Goal: Information Seeking & Learning: Find contact information

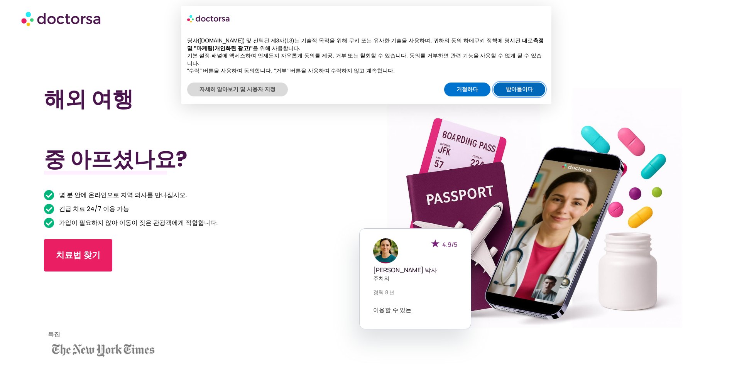
drag, startPoint x: 535, startPoint y: 83, endPoint x: 434, endPoint y: 122, distance: 108.7
click at [473, 83] on button "거절하다" at bounding box center [467, 90] width 46 height 14
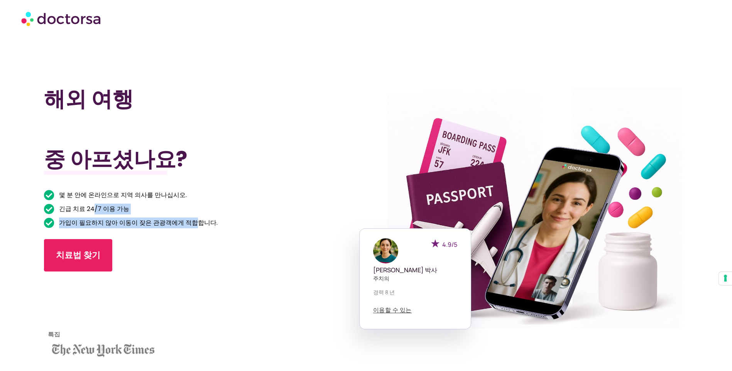
drag, startPoint x: 119, startPoint y: 205, endPoint x: 188, endPoint y: 219, distance: 70.2
click at [188, 219] on ul "몇 분 안에 온라인으로 지역 의사를 만나십시오. 긴급 치료 24/7 이용 가능 가입이 필요하지 않아 이동이 잦은 관광객에게 적합합니다." at bounding box center [181, 209] width 274 height 39
drag, startPoint x: 188, startPoint y: 219, endPoint x: 238, endPoint y: 228, distance: 51.0
click at [238, 228] on div "몇 분 안에 온라인으로 지역 의사를 만나십시오. 긴급 치료 24/7 이용 가능 가입이 필요하지 않아 이동이 잦은 관광객에게 적합합니다." at bounding box center [181, 211] width 274 height 42
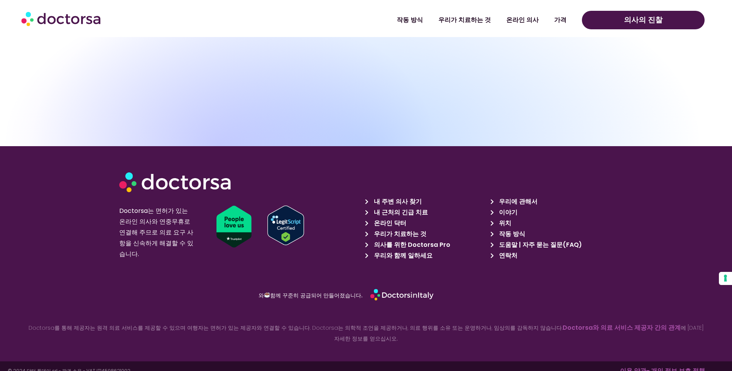
scroll to position [2696, 0]
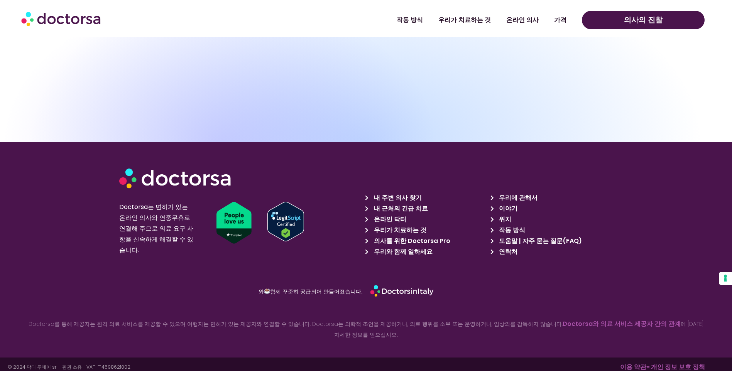
click at [607, 305] on div "Doctorsa를 통해 제공자는 원격 의료 서비스를 제공할 수 있으며 여행자는 면허가 있는 제공자와 연결할 수 있습니다. Doctorsa는 의…" at bounding box center [366, 323] width 724 height 36
click at [526, 294] on div at bounding box center [476, 292] width 212 height 18
click at [526, 292] on div at bounding box center [476, 292] width 212 height 18
click at [514, 253] on span "연락처" at bounding box center [507, 252] width 20 height 11
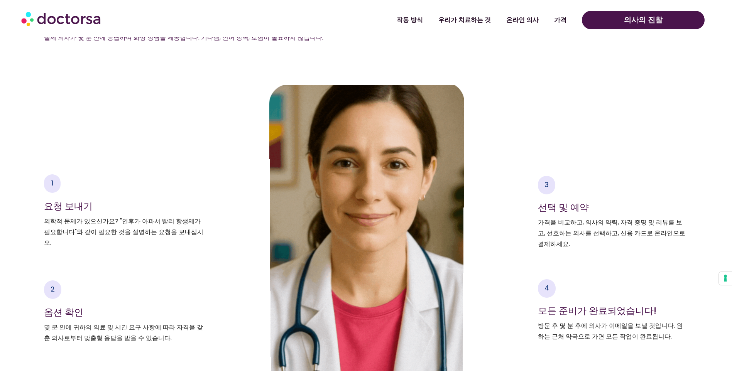
scroll to position [1280, 0]
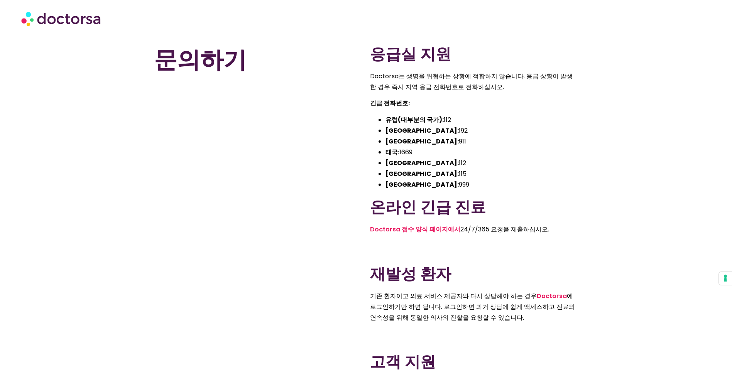
click at [495, 172] on li "[GEOGRAPHIC_DATA]: 115" at bounding box center [482, 174] width 193 height 11
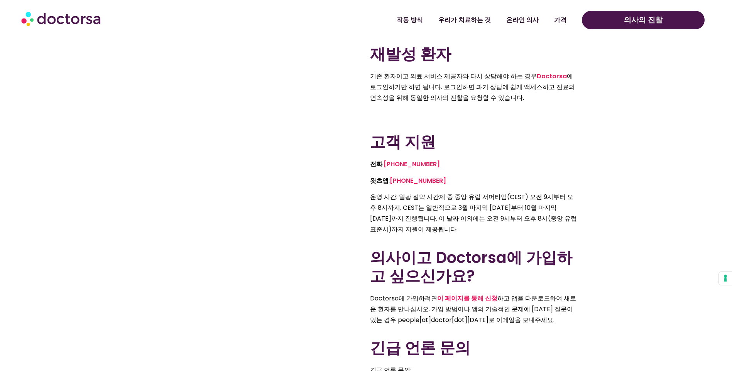
scroll to position [270, 0]
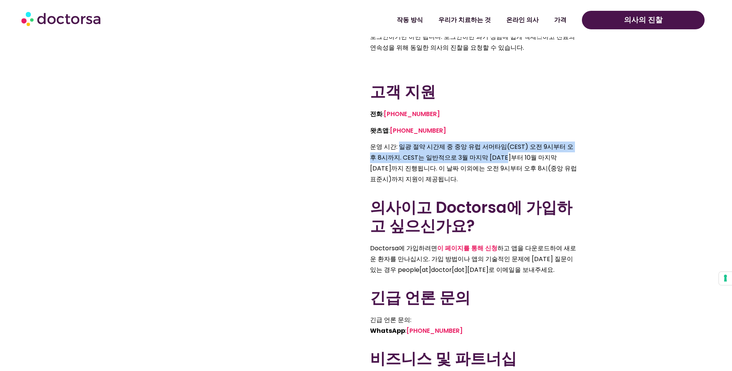
drag, startPoint x: 399, startPoint y: 149, endPoint x: 499, endPoint y: 162, distance: 100.1
click at [499, 162] on p "운영 시간: 일광 절약 시간제 중 중앙 유럽 서머타임(CEST) 오전 9시부터 오후 8시까지. CEST는 일반적으로 3월 마지막 일요일부터 1…" at bounding box center [474, 163] width 208 height 43
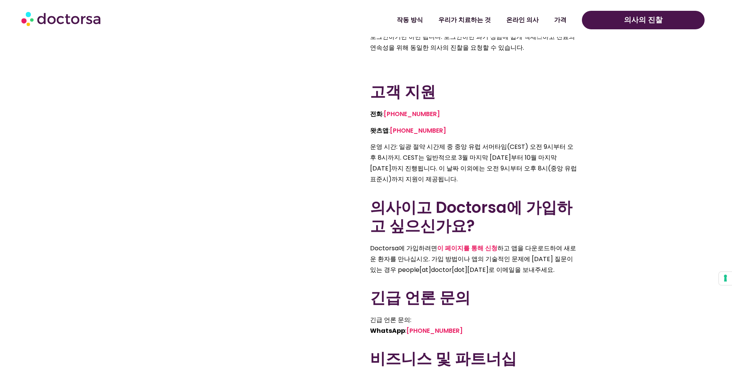
drag, startPoint x: 499, startPoint y: 162, endPoint x: 466, endPoint y: 167, distance: 33.2
click at [466, 167] on p "운영 시간: 일광 절약 시간제 중 중앙 유럽 서머타임(CEST) 오전 9시부터 오후 8시까지. CEST는 일반적으로 3월 마지막 일요일부터 1…" at bounding box center [474, 163] width 208 height 43
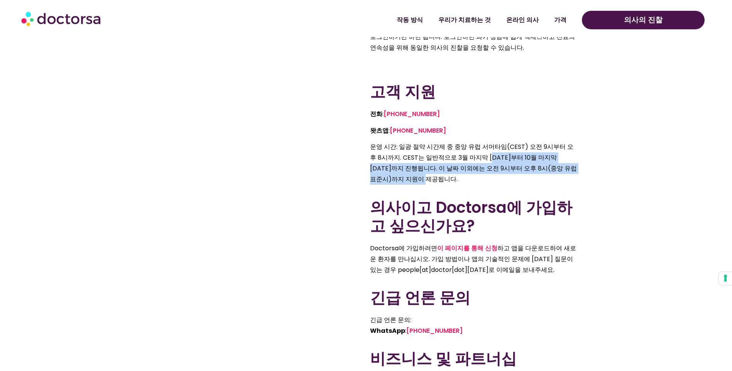
drag, startPoint x: 476, startPoint y: 160, endPoint x: 501, endPoint y: 194, distance: 41.8
click at [501, 194] on div "응급실 지원 Doctorsa는 생명을 위협하는 상황에 적합하지 않습니다. 응급 상황이 발생한 경우 즉시 지역 응급 전화번호로 전화하십시오. 긴…" at bounding box center [474, 89] width 216 height 636
drag, startPoint x: 501, startPoint y: 194, endPoint x: 464, endPoint y: 184, distance: 37.9
click at [464, 184] on p "운영 시간: 일광 절약 시간제 중 중앙 유럽 서머타임(CEST) 오전 9시부터 오후 8시까지. CEST는 일반적으로 3월 마지막 일요일부터 1…" at bounding box center [474, 163] width 208 height 43
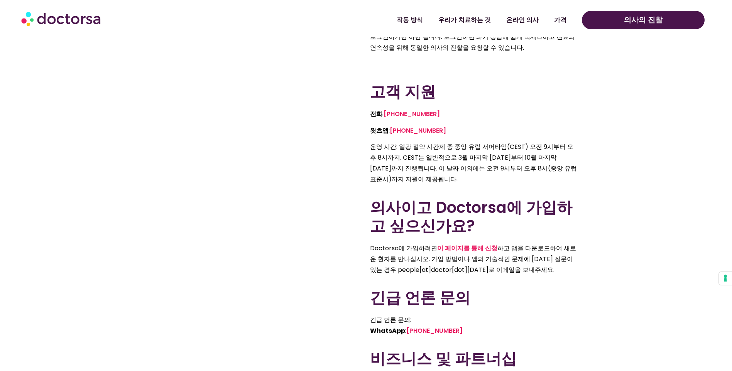
click at [464, 184] on p "운영 시간: 일광 절약 시간제 중 중앙 유럽 서머타임(CEST) 오전 9시부터 오후 8시까지. CEST는 일반적으로 3월 마지막 일요일부터 1…" at bounding box center [474, 163] width 208 height 43
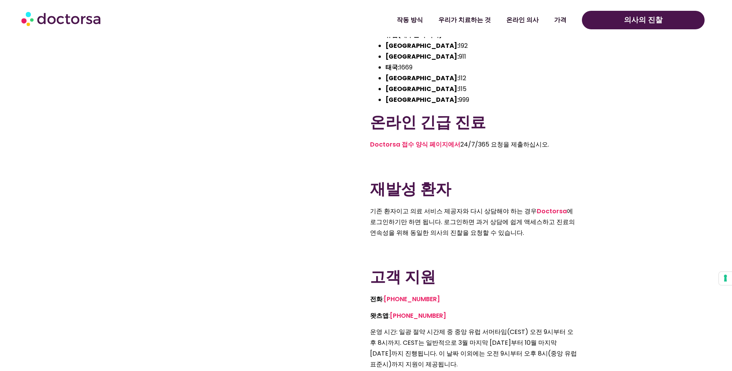
scroll to position [0, 0]
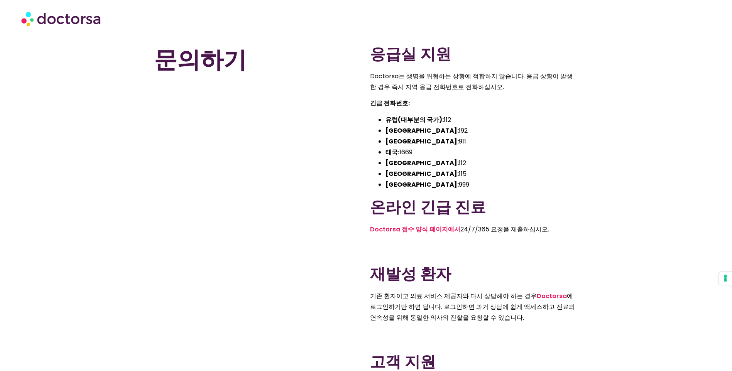
drag, startPoint x: 360, startPoint y: 115, endPoint x: 418, endPoint y: 186, distance: 91.6
click at [418, 186] on div "문의하기 응급실 지원 Doctorsa는 생명을 위협하는 상황에 적합하지 않습니다. 응급 상황이 발생한 경우 즉시 지역 응급 전화번호로 전화하십…" at bounding box center [366, 359] width 432 height 636
drag, startPoint x: 418, startPoint y: 186, endPoint x: 427, endPoint y: 196, distance: 13.7
click at [426, 200] on h2 "온라인 긴급 진료" at bounding box center [474, 207] width 208 height 19
drag, startPoint x: 371, startPoint y: 120, endPoint x: 424, endPoint y: 190, distance: 87.9
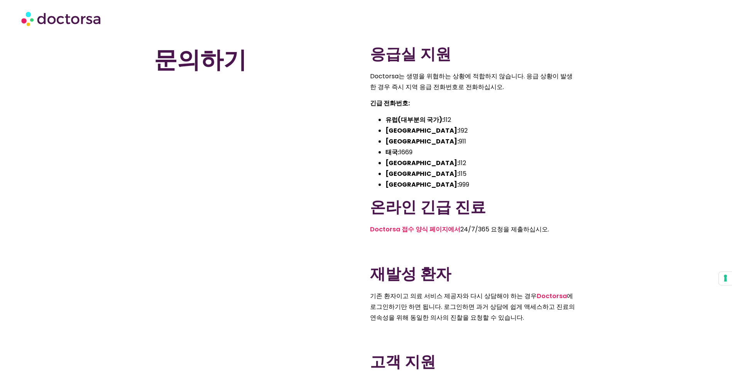
click at [424, 190] on div "응급실 지원 Doctorsa는 생명을 위협하는 상황에 적합하지 않습니다. 응급 상황이 발생한 경우 즉시 지역 응급 전화번호로 전화하십시오. 긴…" at bounding box center [474, 359] width 216 height 636
drag, startPoint x: 424, startPoint y: 190, endPoint x: 442, endPoint y: 197, distance: 19.1
click at [442, 198] on h2 "온라인 긴급 진료" at bounding box center [474, 207] width 208 height 19
click at [433, 126] on li "브라질: 192" at bounding box center [482, 130] width 193 height 11
